Goal: Information Seeking & Learning: Compare options

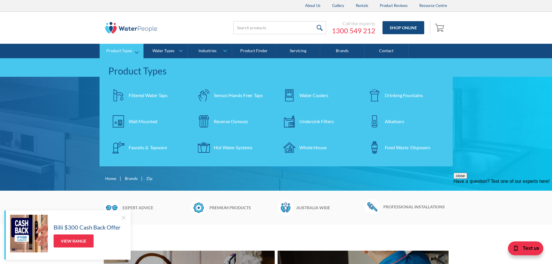
click at [138, 96] on div "Filtered Water Taps" at bounding box center [148, 95] width 39 height 7
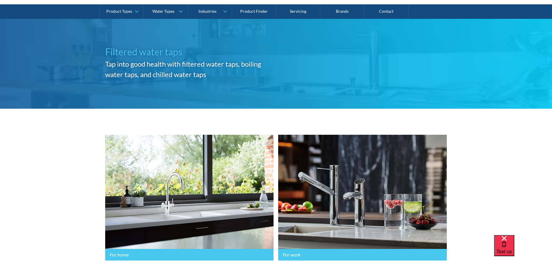
scroll to position [145, 0]
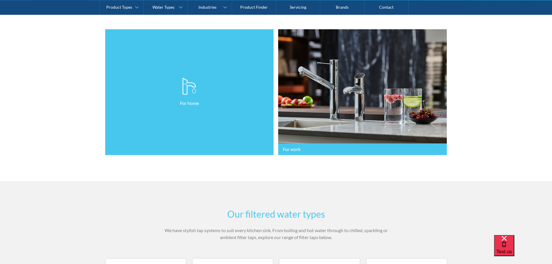
click at [166, 120] on link "For home" at bounding box center [189, 92] width 169 height 126
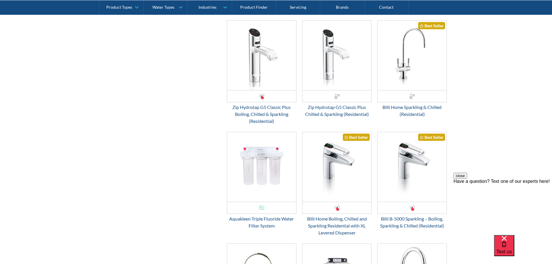
scroll to position [261, 0]
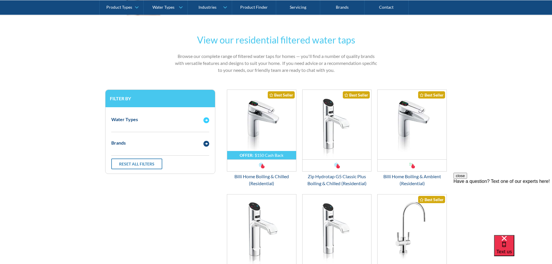
click at [132, 119] on div "Water Types" at bounding box center [124, 119] width 27 height 7
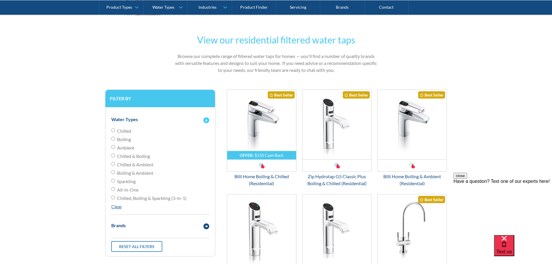
click at [119, 225] on div "Brands" at bounding box center [118, 225] width 14 height 7
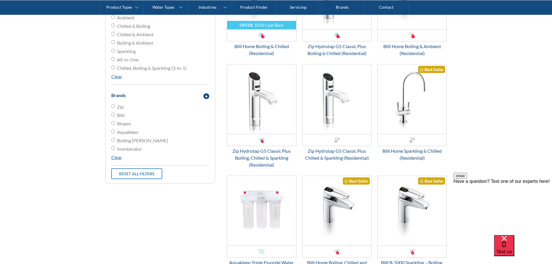
scroll to position [377, 0]
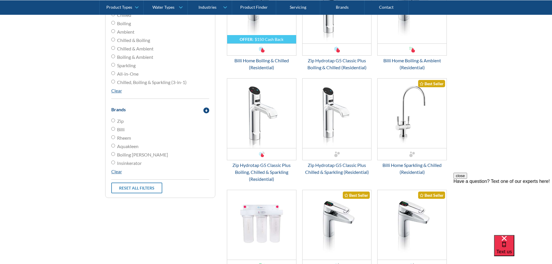
click at [120, 130] on span "Billi" at bounding box center [121, 129] width 8 height 7
click at [115, 130] on input "Billi" at bounding box center [113, 129] width 4 height 4
radio input "true"
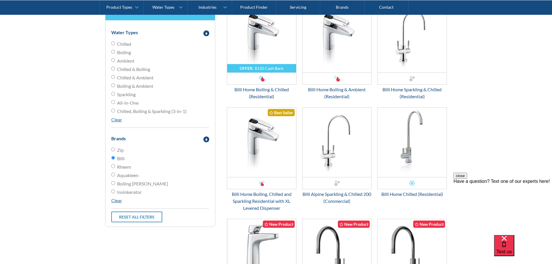
scroll to position [319, 0]
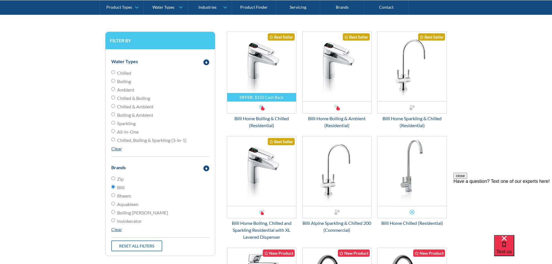
click at [112, 131] on input "All-in-One" at bounding box center [113, 131] width 4 height 4
radio input "true"
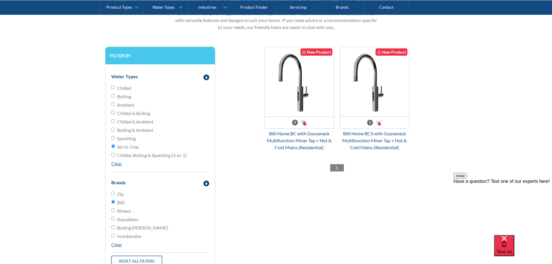
scroll to position [290, 0]
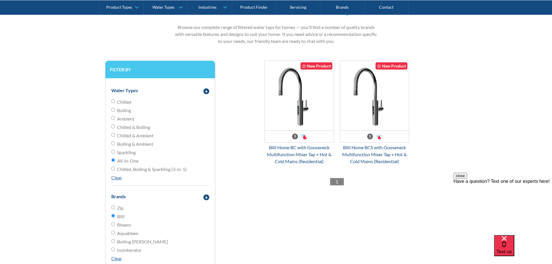
click at [112, 169] on input "Chilled, Boiling & Sparkling (3-in-1)" at bounding box center [113, 169] width 4 height 4
radio input "true"
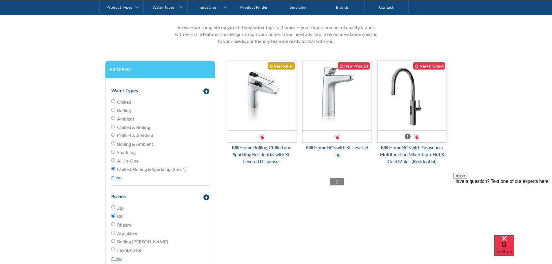
click at [407, 108] on img "Email Form 3" at bounding box center [411, 96] width 69 height 70
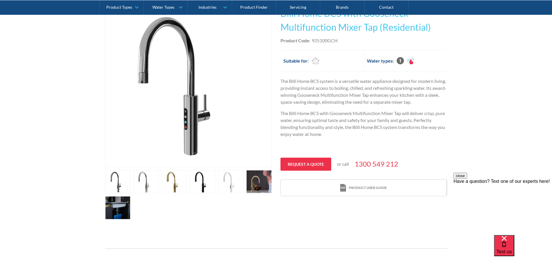
click at [178, 183] on link "open lightbox" at bounding box center [174, 181] width 25 height 23
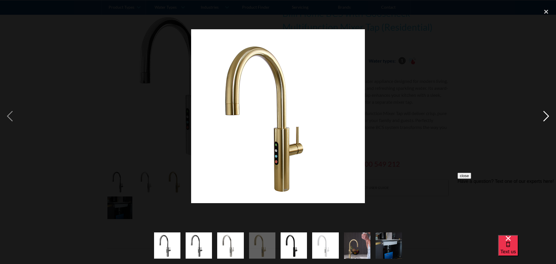
click at [545, 114] on div "next image" at bounding box center [546, 116] width 20 height 222
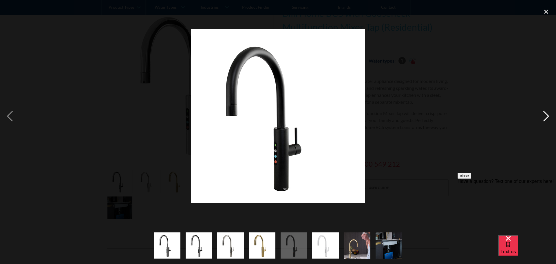
click at [545, 114] on div "next image" at bounding box center [546, 116] width 20 height 222
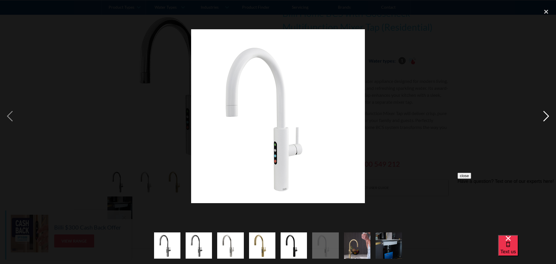
click at [545, 114] on div "next image" at bounding box center [546, 116] width 20 height 222
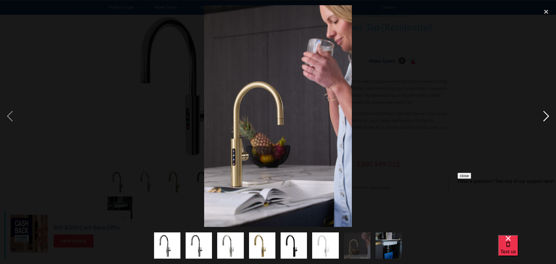
click at [545, 114] on div "next image" at bounding box center [546, 116] width 20 height 222
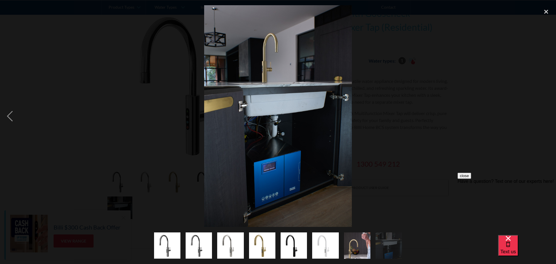
click at [545, 114] on div "next image" at bounding box center [546, 116] width 20 height 222
click at [543, 12] on div "close lightbox" at bounding box center [546, 11] width 20 height 13
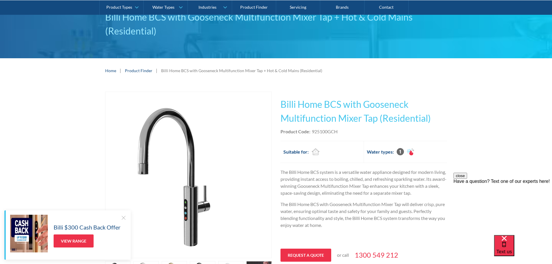
scroll to position [116, 0]
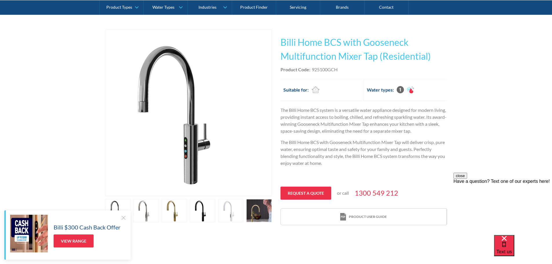
click at [175, 213] on link "open lightbox" at bounding box center [174, 210] width 25 height 23
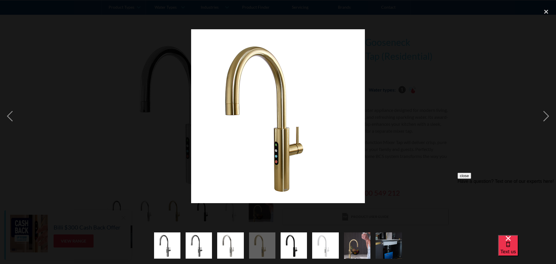
click at [295, 252] on img "show item 5 of 8" at bounding box center [294, 245] width 26 height 26
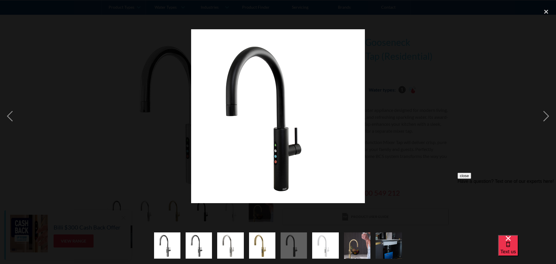
click at [325, 247] on img "show item 6 of 8" at bounding box center [325, 245] width 26 height 26
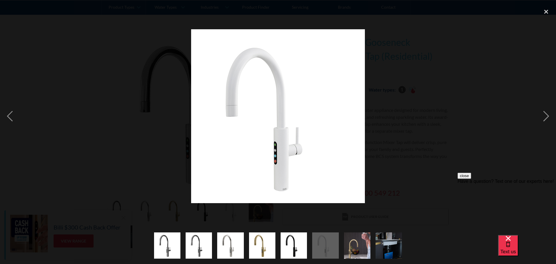
click at [356, 246] on img "show item 7 of 8" at bounding box center [357, 246] width 26 height 40
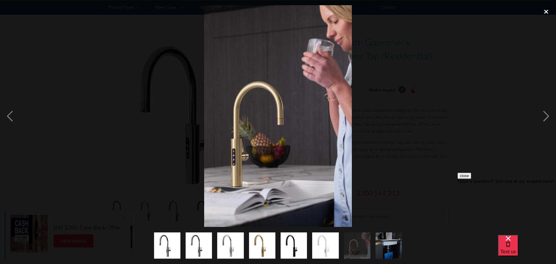
click at [545, 10] on div "close lightbox" at bounding box center [546, 11] width 20 height 13
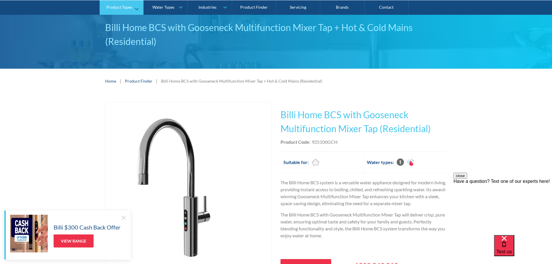
scroll to position [0, 0]
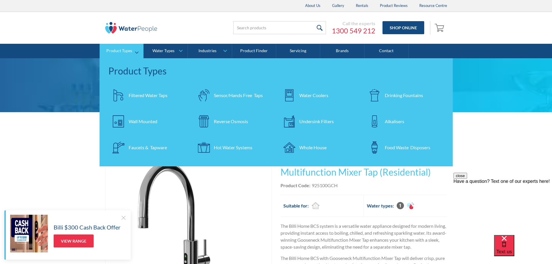
click at [133, 96] on div "Filtered Water Taps" at bounding box center [148, 95] width 39 height 7
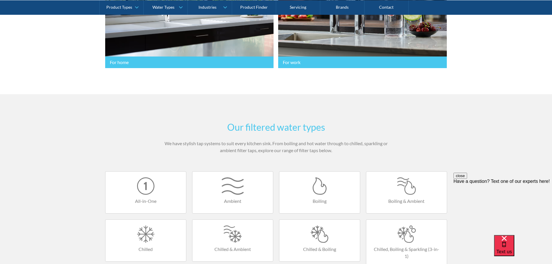
click at [153, 196] on link "All-in-One" at bounding box center [145, 192] width 81 height 42
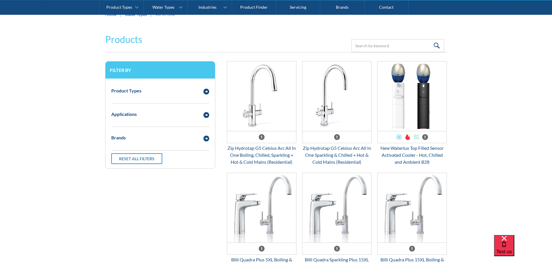
scroll to position [116, 0]
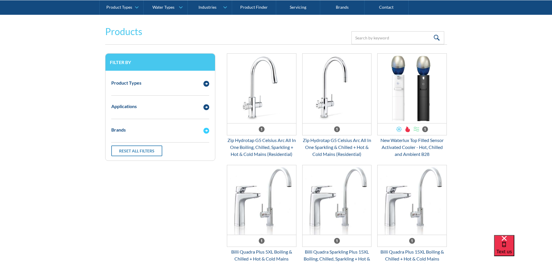
click at [116, 134] on div "Brands" at bounding box center [160, 130] width 104 height 16
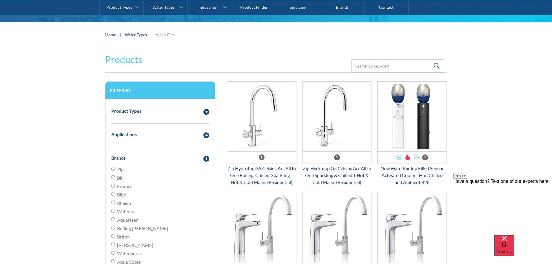
scroll to position [87, 0]
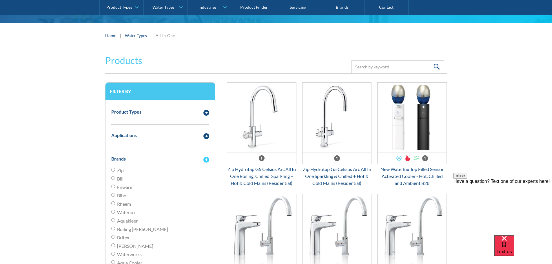
click at [206, 158] on img "Email Form 3" at bounding box center [206, 160] width 6 height 6
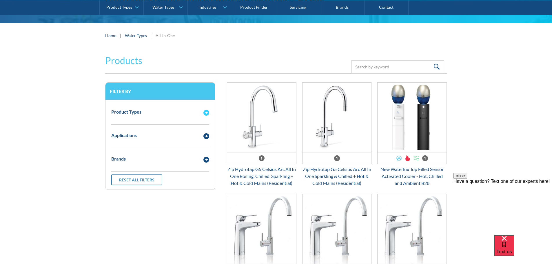
click at [209, 112] on div "Email Form 3" at bounding box center [206, 111] width 12 height 7
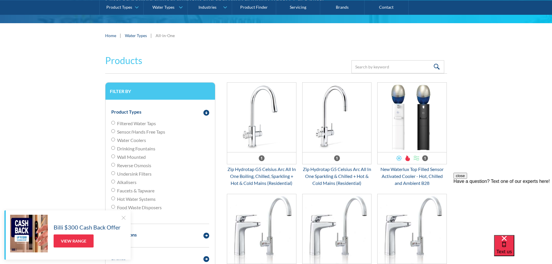
click at [133, 120] on span "Filtered Water Taps" at bounding box center [136, 123] width 39 height 7
click at [115, 121] on input "Filtered Water Taps" at bounding box center [113, 123] width 4 height 4
radio input "true"
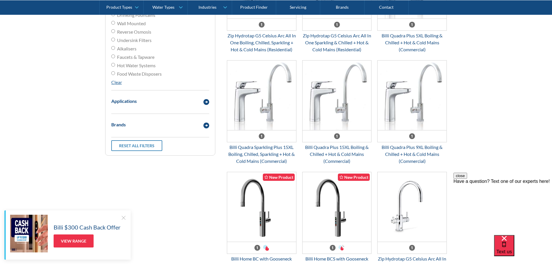
scroll to position [222, 0]
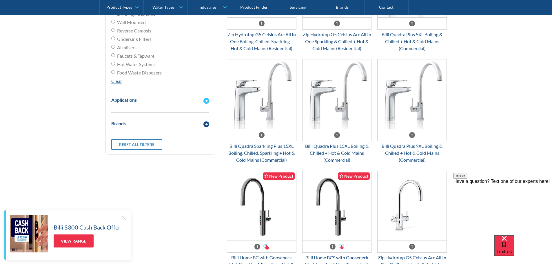
click at [124, 101] on div "Applications" at bounding box center [123, 99] width 25 height 7
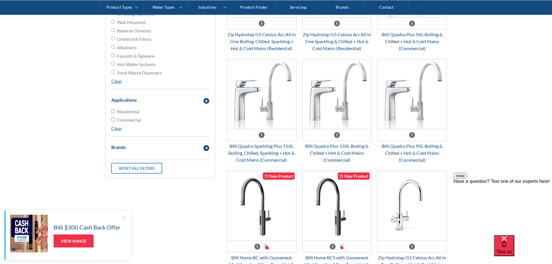
click at [125, 113] on span "Residential" at bounding box center [128, 111] width 22 height 7
click at [115, 113] on input "Residential" at bounding box center [113, 111] width 4 height 4
checkbox input "true"
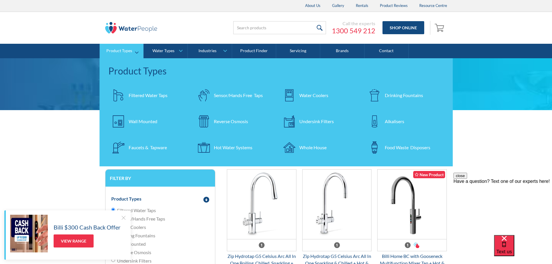
click at [152, 96] on div "Filtered Water Taps" at bounding box center [148, 95] width 39 height 7
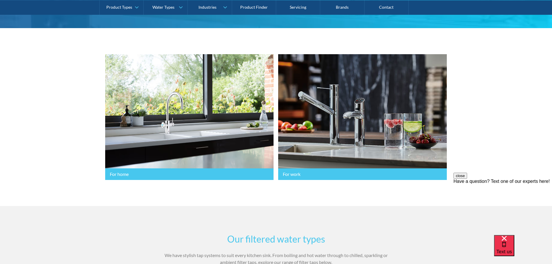
scroll to position [203, 0]
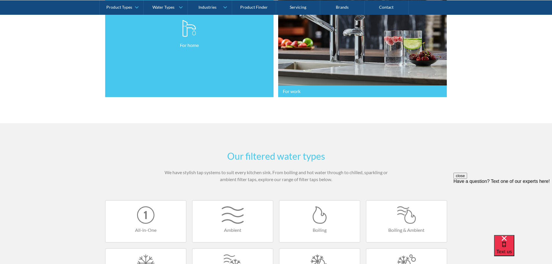
click at [126, 90] on link "For home" at bounding box center [189, 34] width 169 height 126
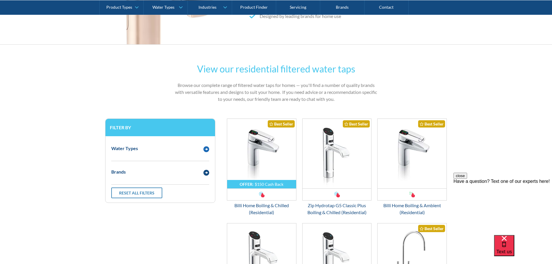
click at [126, 149] on div "Water Types" at bounding box center [124, 148] width 27 height 7
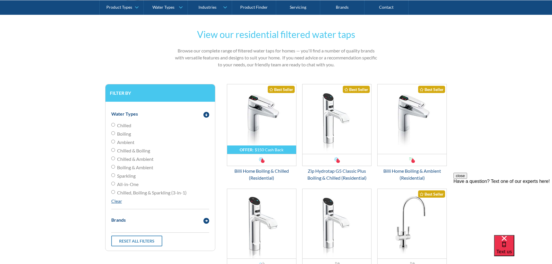
scroll to position [319, 0]
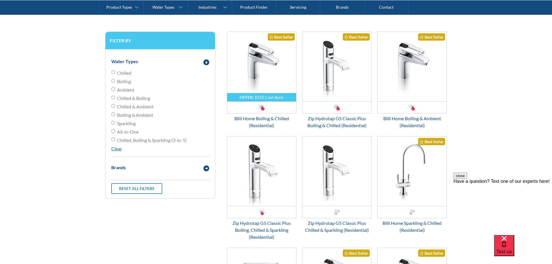
click at [140, 141] on span "Chilled, Boiling & Sparkling (3-in-1)" at bounding box center [152, 140] width 70 height 7
click at [115, 141] on input "Chilled, Boiling & Sparkling (3-in-1)" at bounding box center [113, 140] width 4 height 4
radio input "true"
